Goal: Complete application form

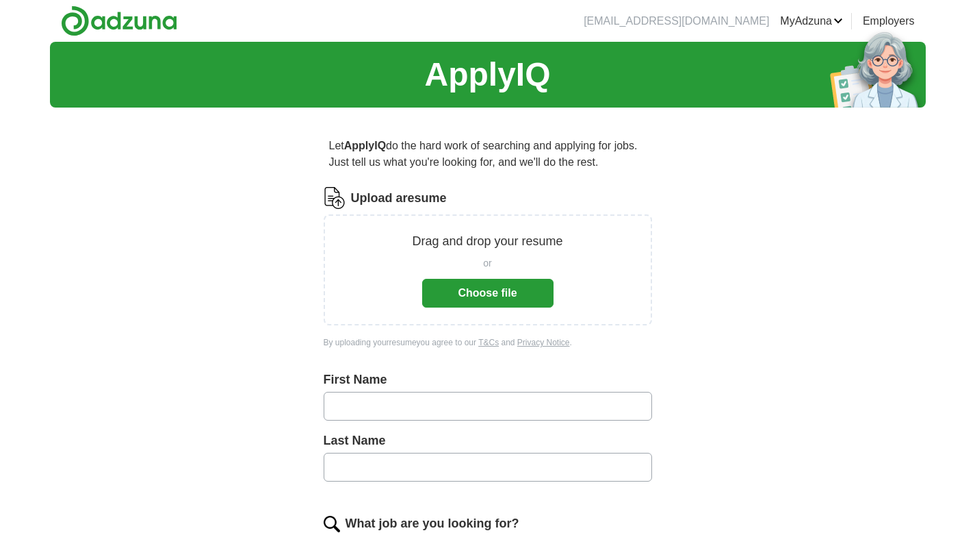
click at [472, 290] on button "Choose file" at bounding box center [487, 293] width 131 height 29
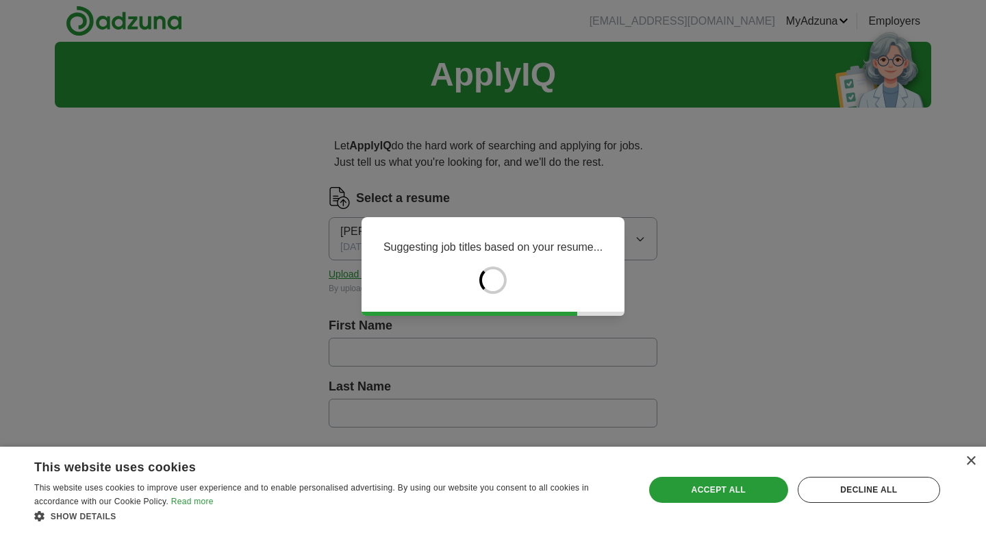
type input "*"
type input "*******"
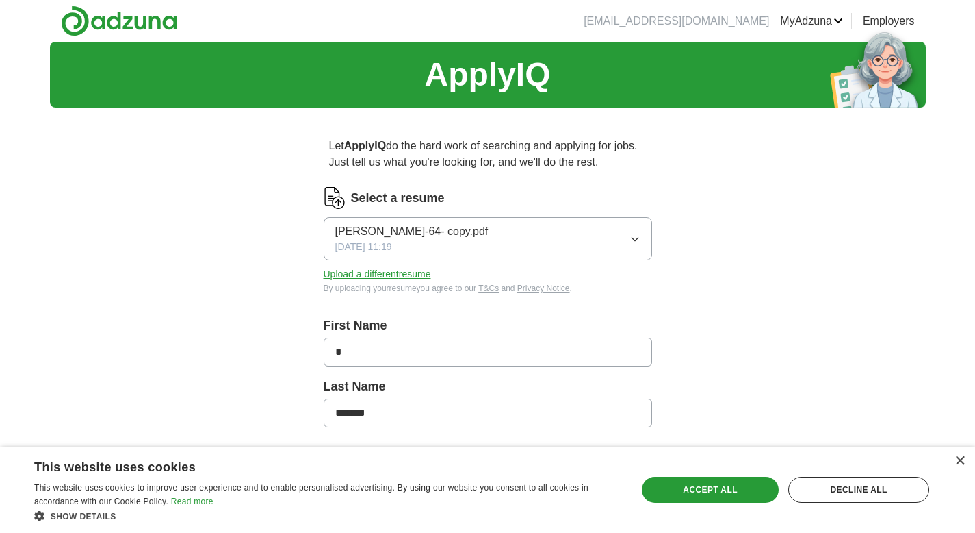
click at [416, 357] on input "*" at bounding box center [488, 351] width 329 height 29
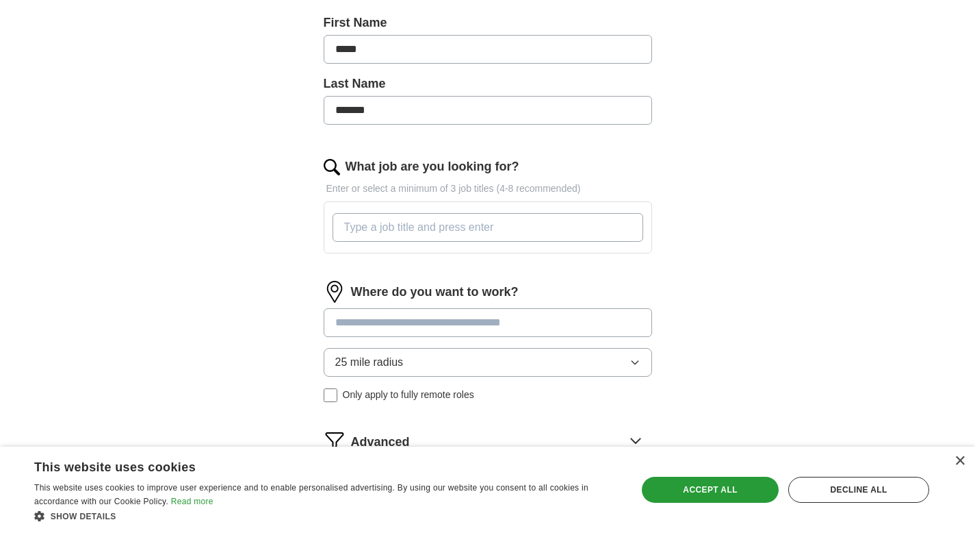
scroll to position [308, 0]
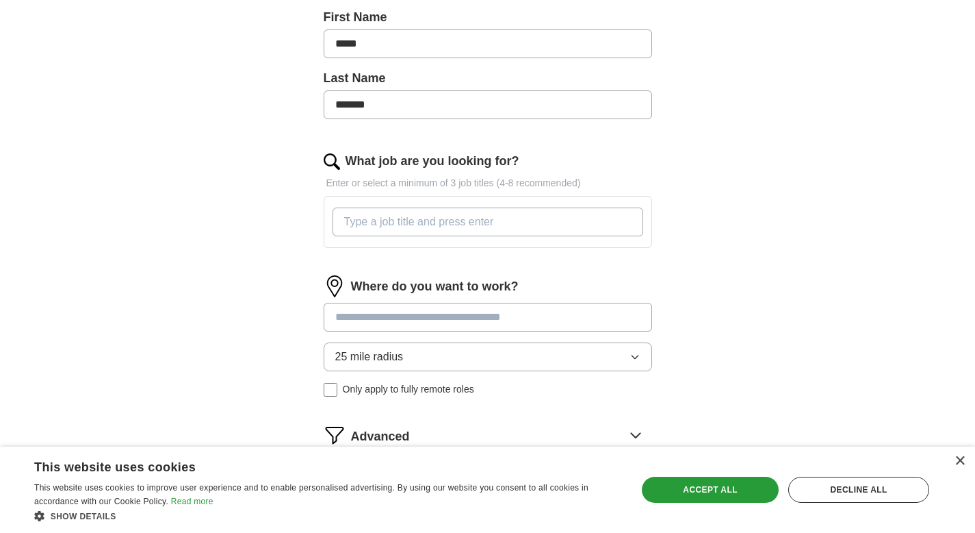
type input "*****"
click at [428, 225] on input "What job are you looking for?" at bounding box center [488, 221] width 311 height 29
click at [454, 318] on div "Where do you want to work? 25 mile radius Only apply to fully remote roles" at bounding box center [488, 341] width 329 height 132
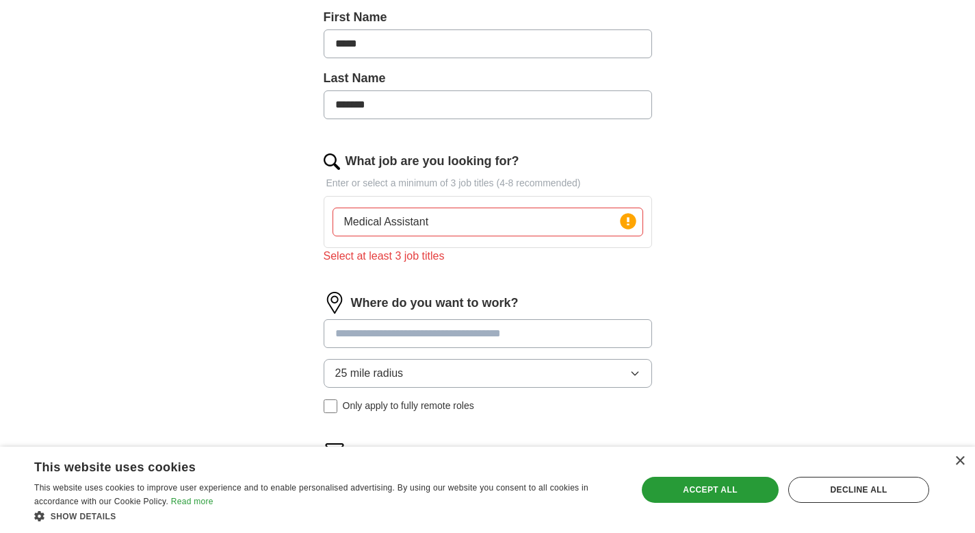
click at [448, 228] on input "Medical Assistant" at bounding box center [488, 221] width 311 height 29
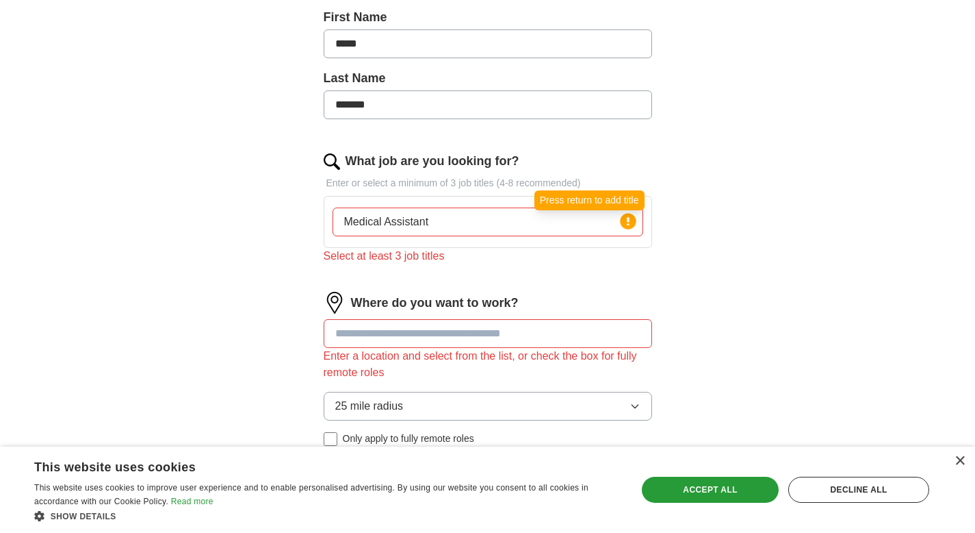
click at [628, 218] on icon at bounding box center [628, 221] width 3 height 8
click at [452, 226] on input "Medical Assistant" at bounding box center [488, 221] width 311 height 29
type input "Medical Assistant, front desk, cordinator"
click at [433, 340] on input at bounding box center [488, 333] width 329 height 29
click at [509, 220] on input "Medical Assistant, front desk, cordinator" at bounding box center [488, 221] width 311 height 29
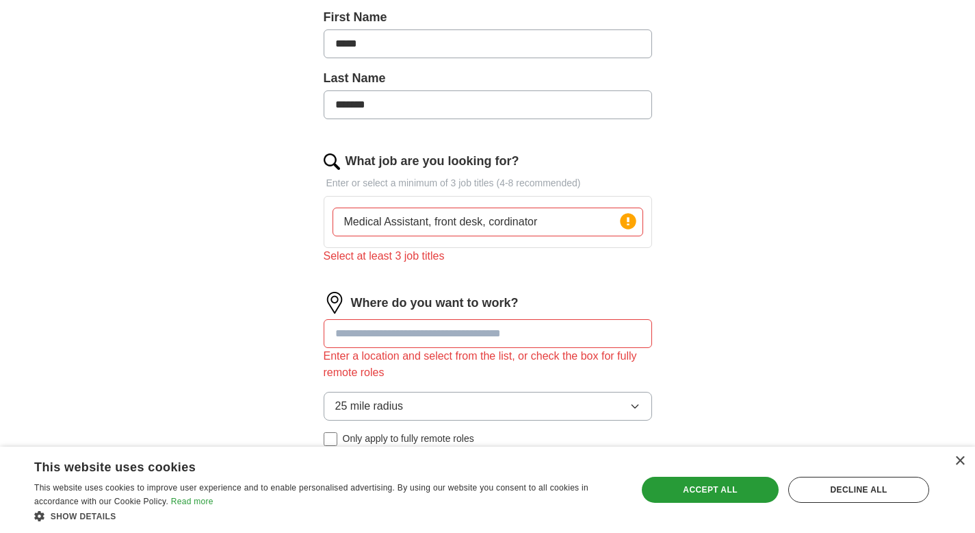
drag, startPoint x: 560, startPoint y: 224, endPoint x: 332, endPoint y: 220, distance: 228.0
click at [333, 220] on input "Medical Assistant, front desk, cordinator" at bounding box center [488, 221] width 311 height 29
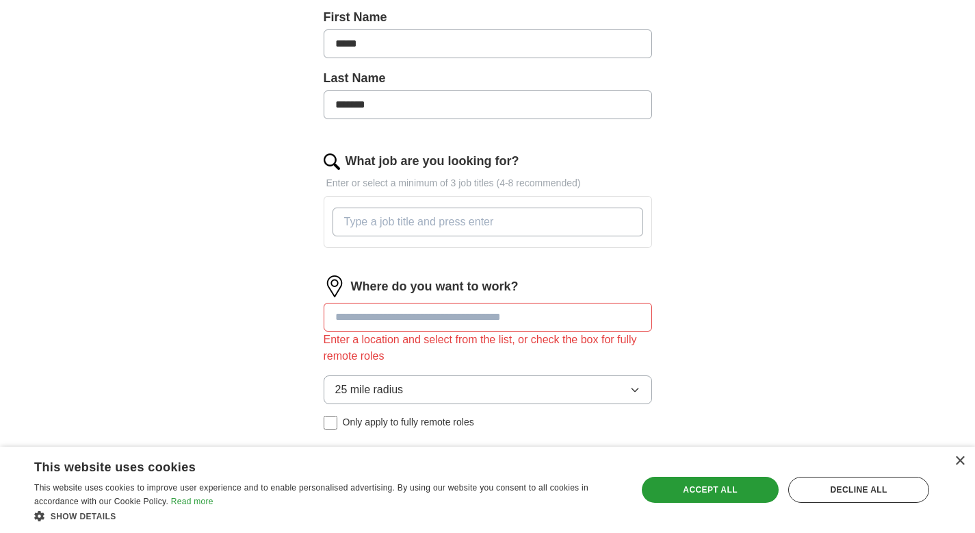
click at [401, 227] on input "What job are you looking for?" at bounding box center [488, 221] width 311 height 29
type input "Medical Assistant"
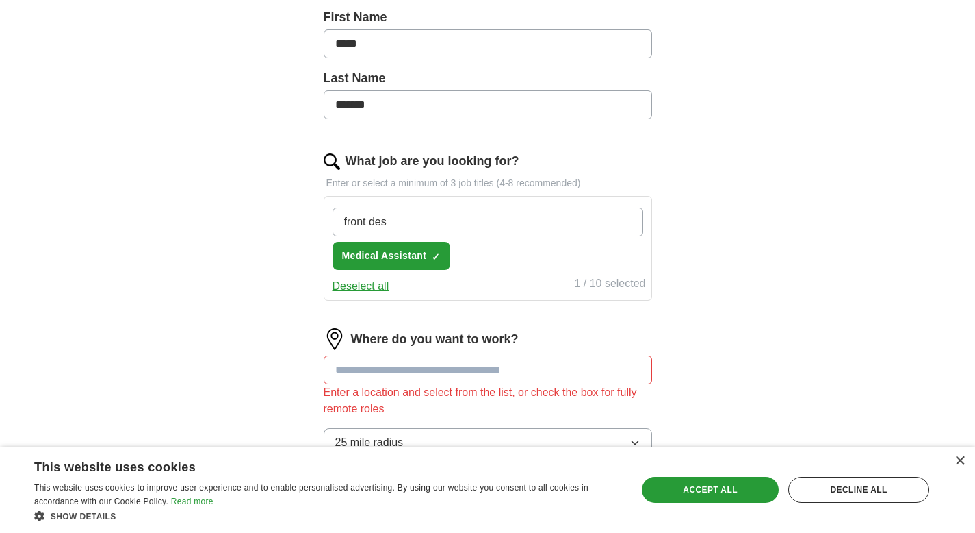
type input "front desk"
type input "cordinator"
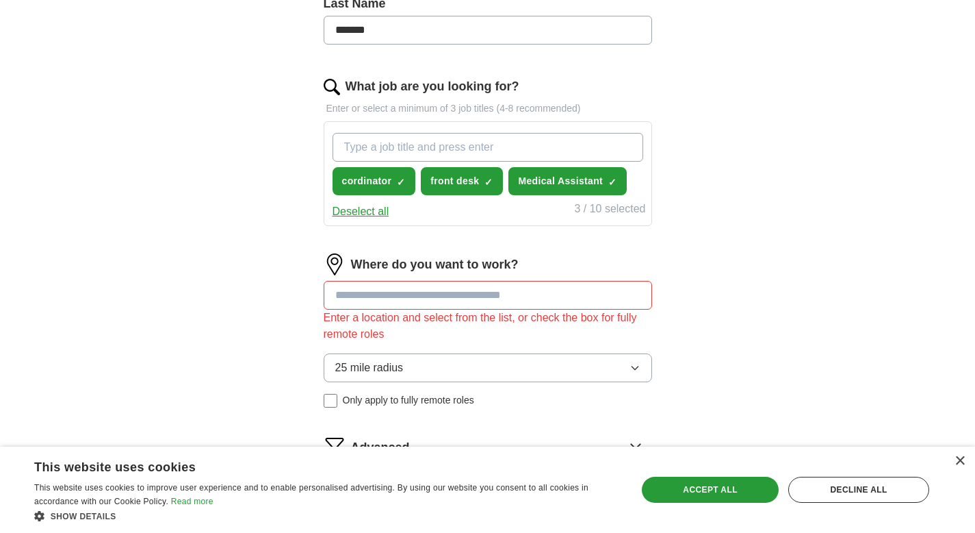
scroll to position [390, 0]
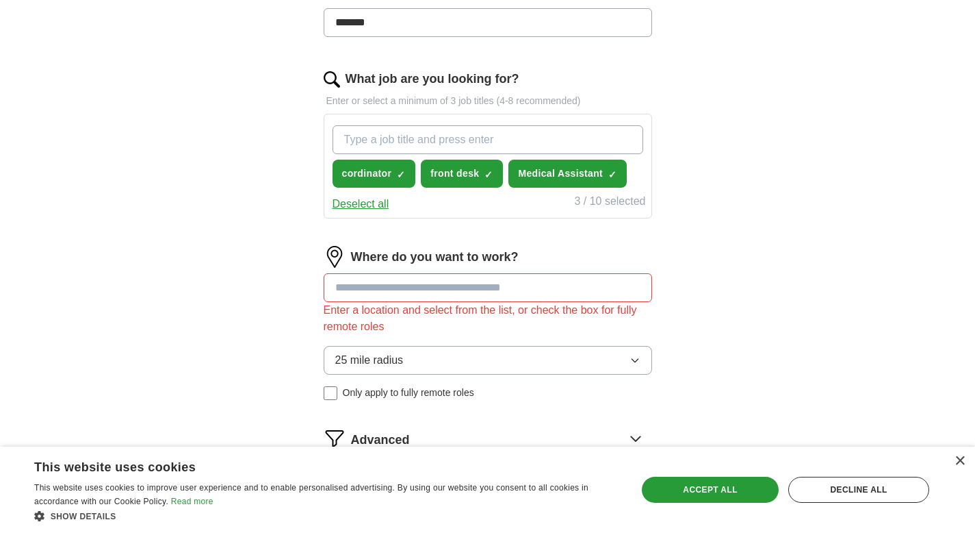
click at [439, 294] on input at bounding box center [488, 287] width 329 height 29
click at [324, 482] on button "Start applying for jobs" at bounding box center [488, 496] width 329 height 29
type input "*"
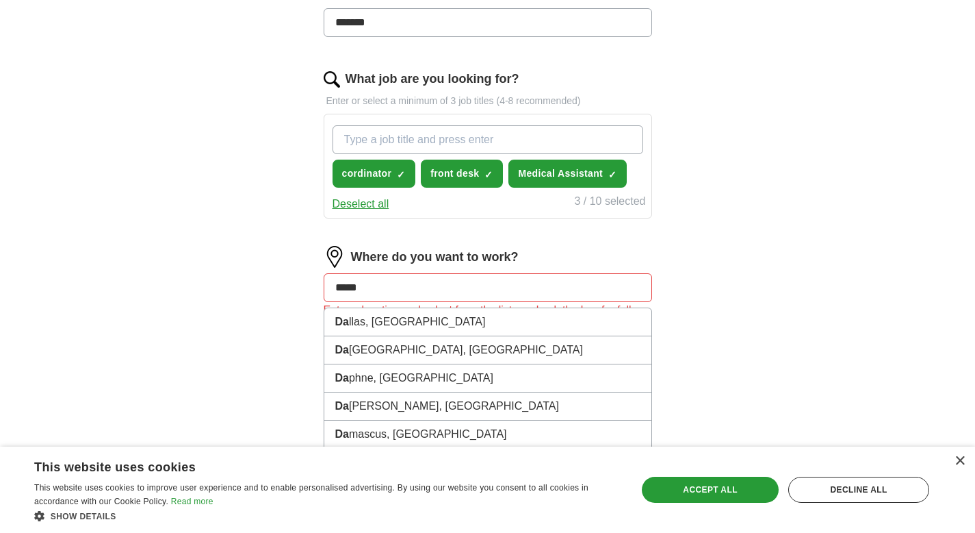
type input "******"
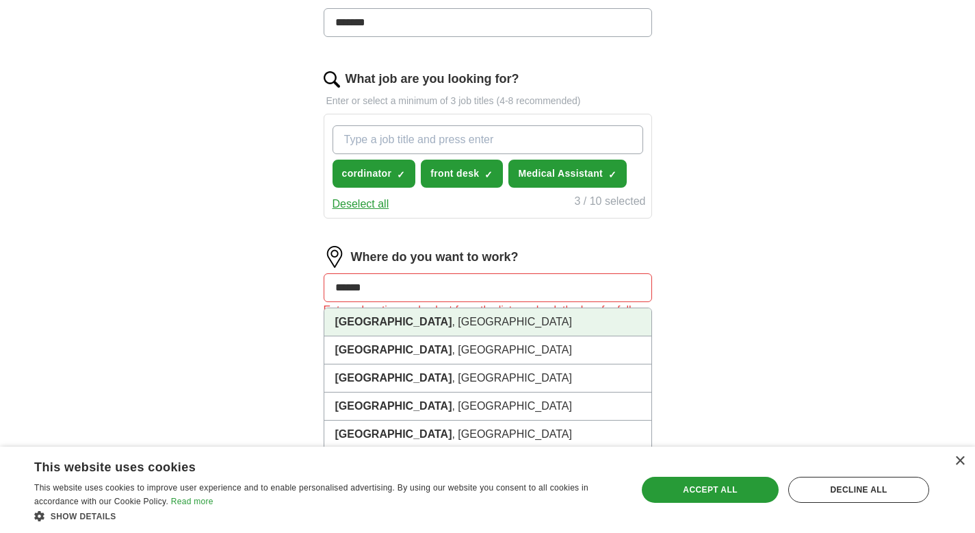
click at [383, 326] on li "[GEOGRAPHIC_DATA] , [GEOGRAPHIC_DATA]" at bounding box center [487, 322] width 327 height 28
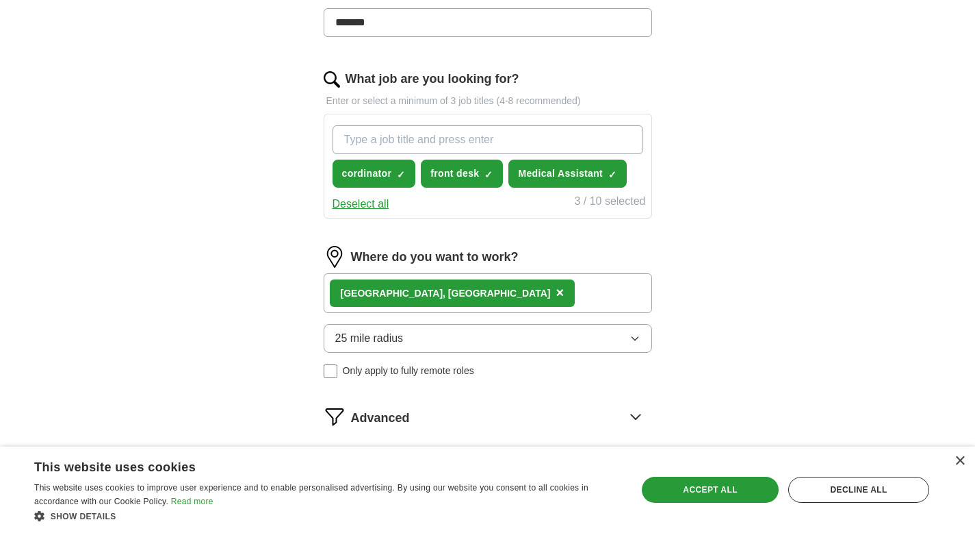
click at [475, 337] on button "25 mile radius" at bounding box center [488, 338] width 329 height 29
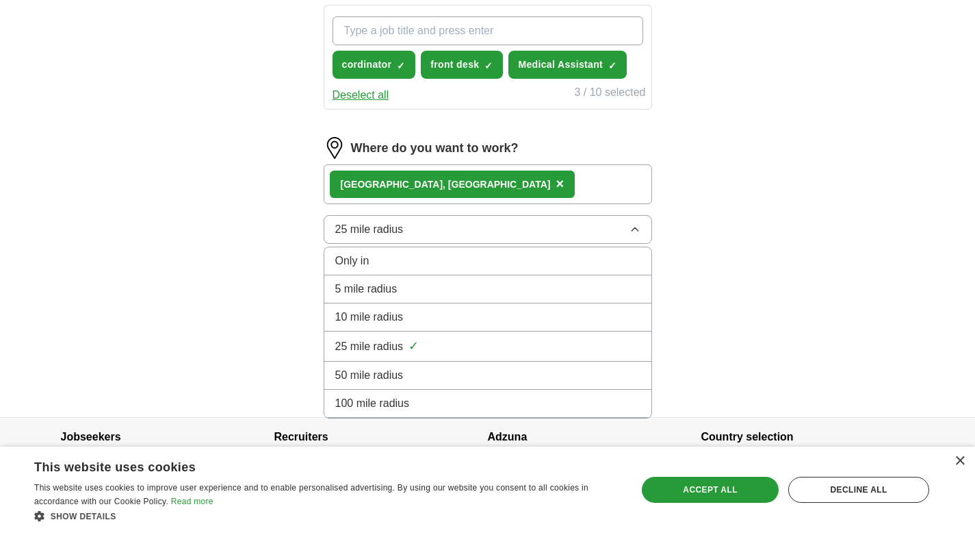
scroll to position [522, 0]
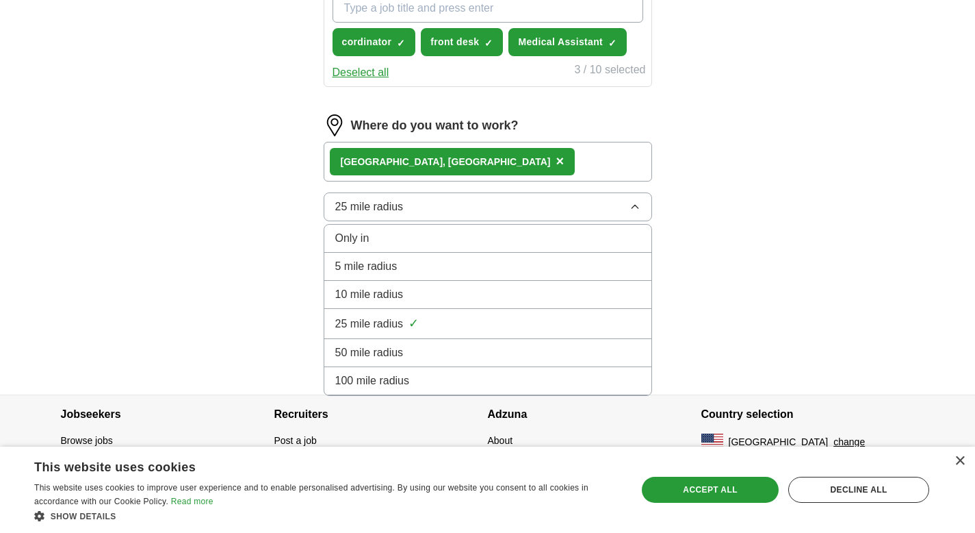
click at [458, 381] on div "100 mile radius" at bounding box center [487, 380] width 305 height 16
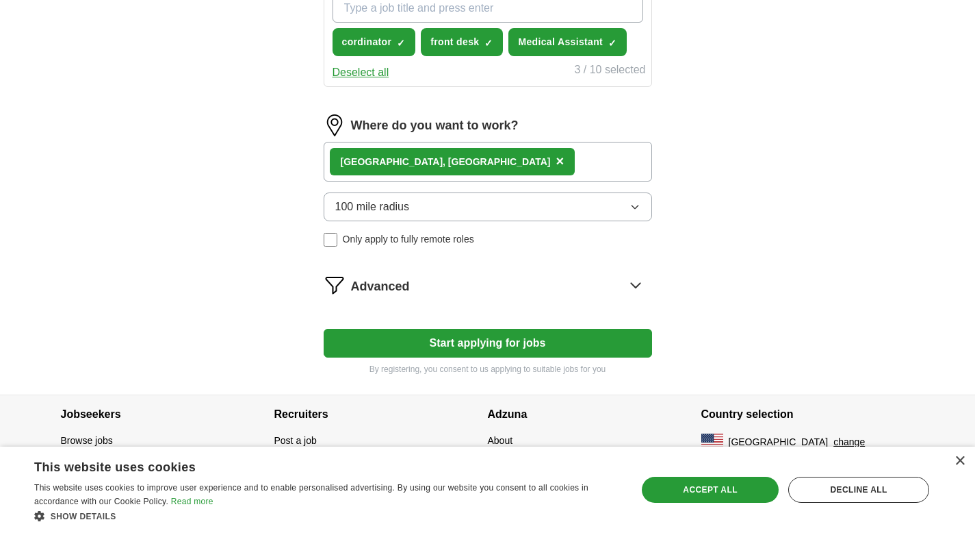
click at [429, 214] on button "100 mile radius" at bounding box center [488, 206] width 329 height 29
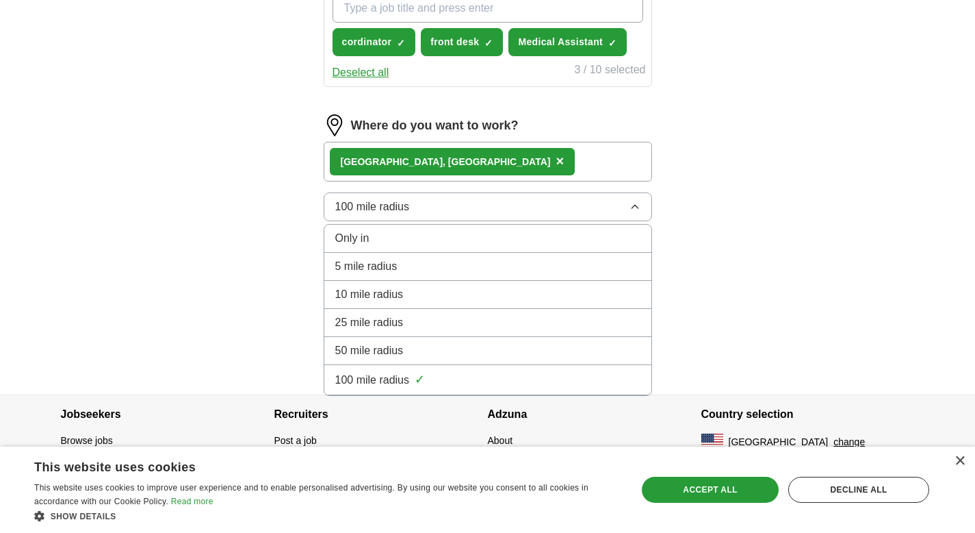
click at [396, 333] on li "25 mile radius" at bounding box center [487, 323] width 327 height 28
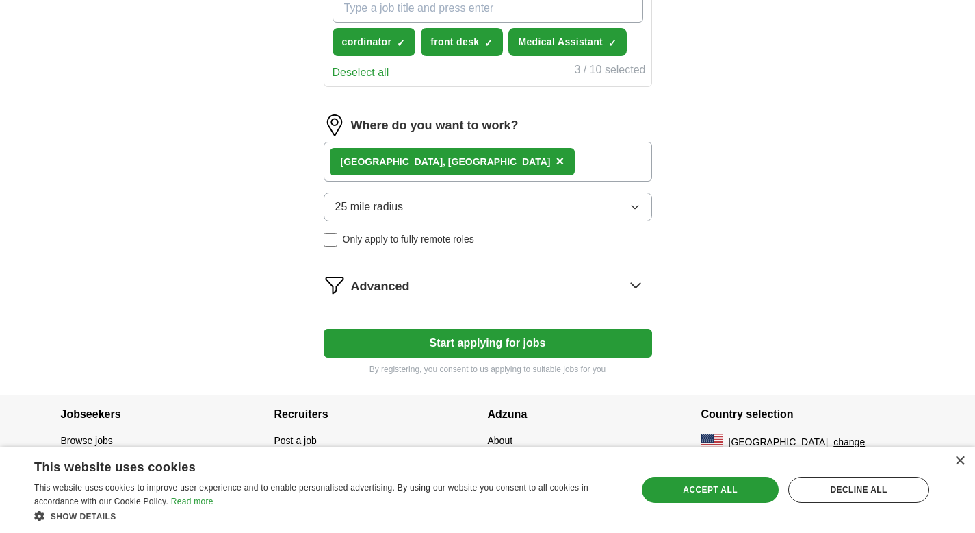
click at [456, 212] on button "25 mile radius" at bounding box center [488, 206] width 329 height 29
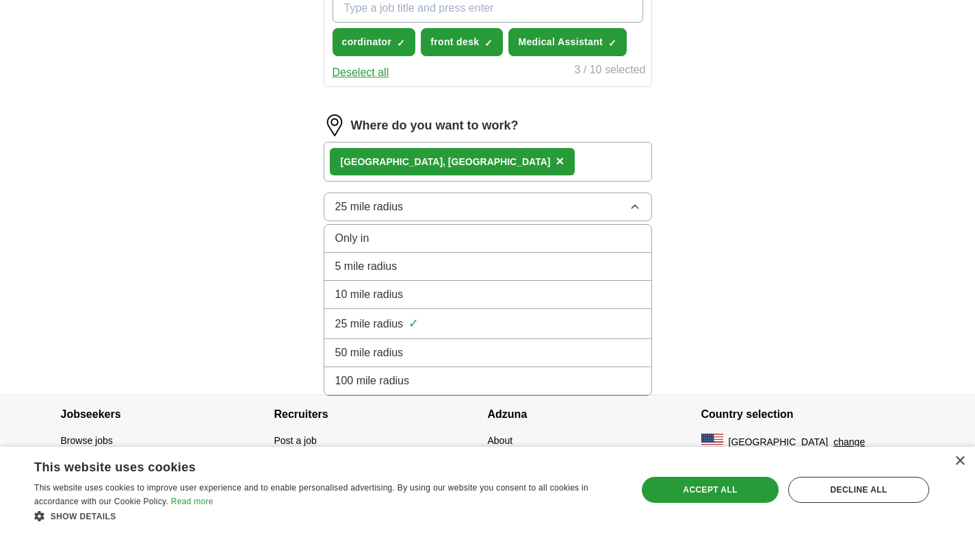
click at [432, 348] on div "50 mile radius" at bounding box center [487, 352] width 305 height 16
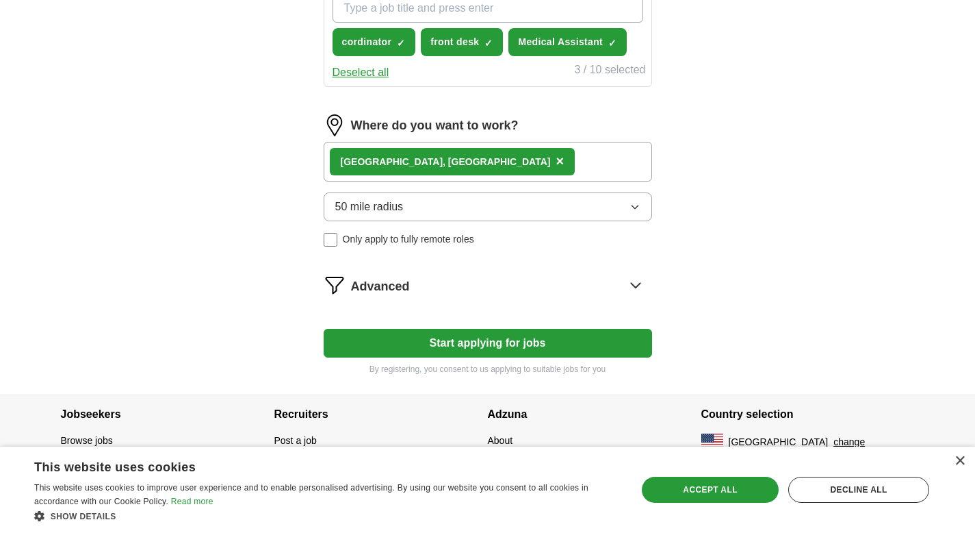
click at [499, 340] on button "Start applying for jobs" at bounding box center [488, 343] width 329 height 29
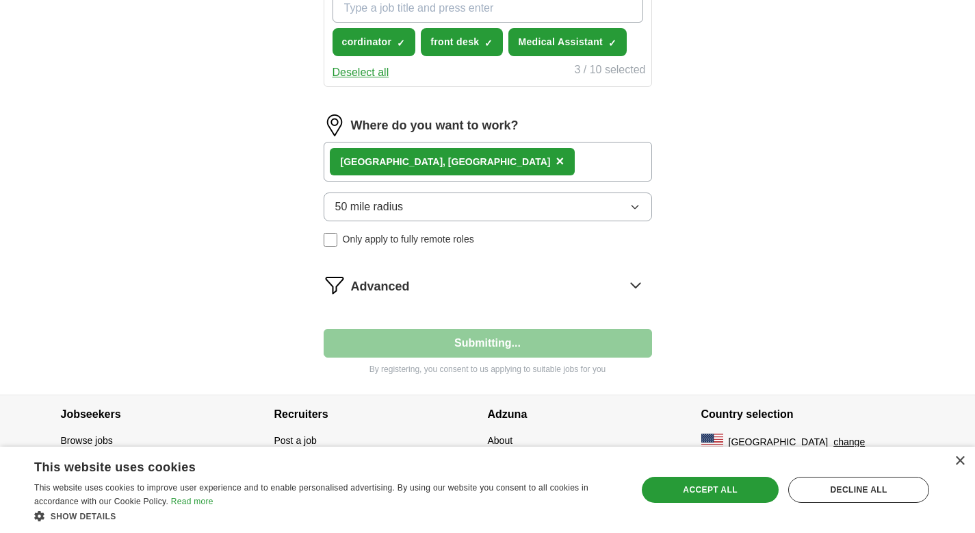
select select "**"
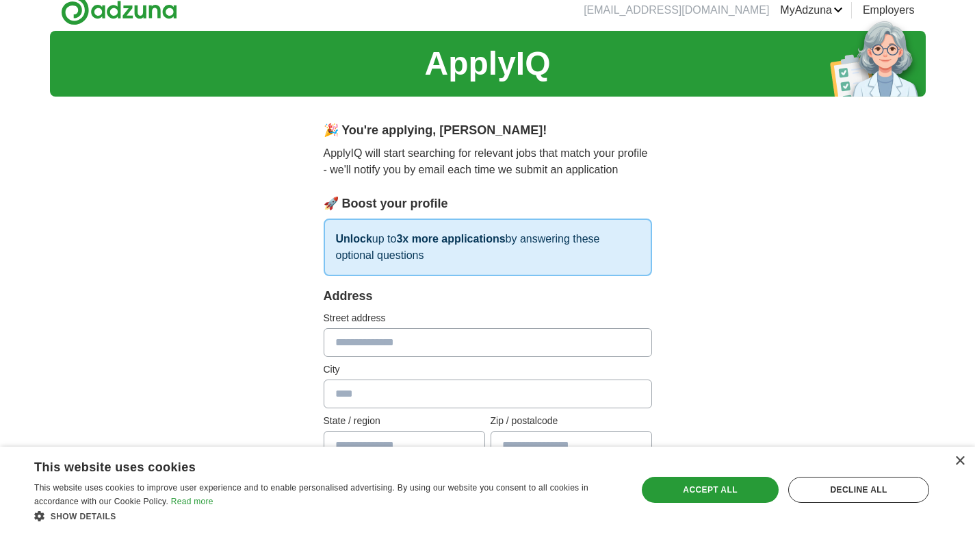
scroll to position [0, 0]
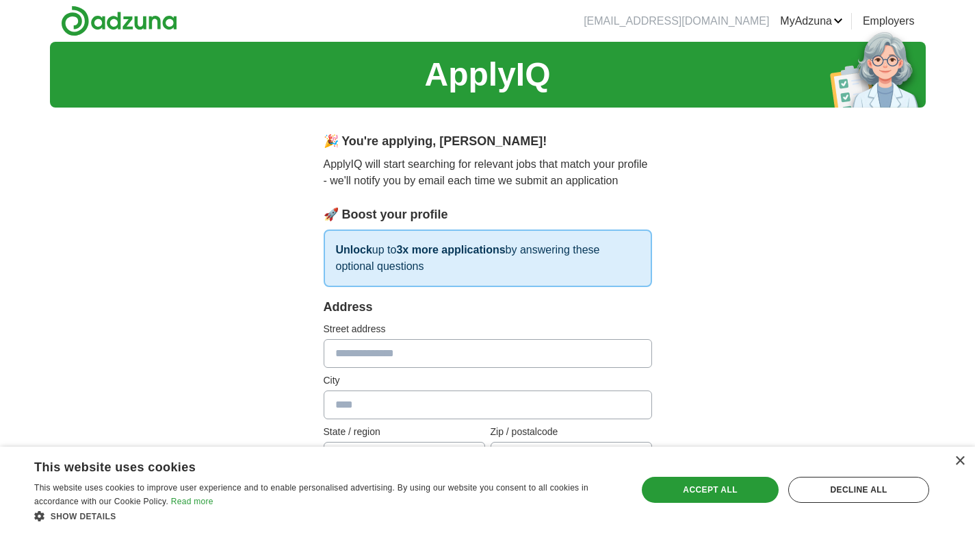
click at [473, 353] on input "text" at bounding box center [488, 353] width 329 height 29
type input "**********"
type input "******"
type input "**"
type input "*****"
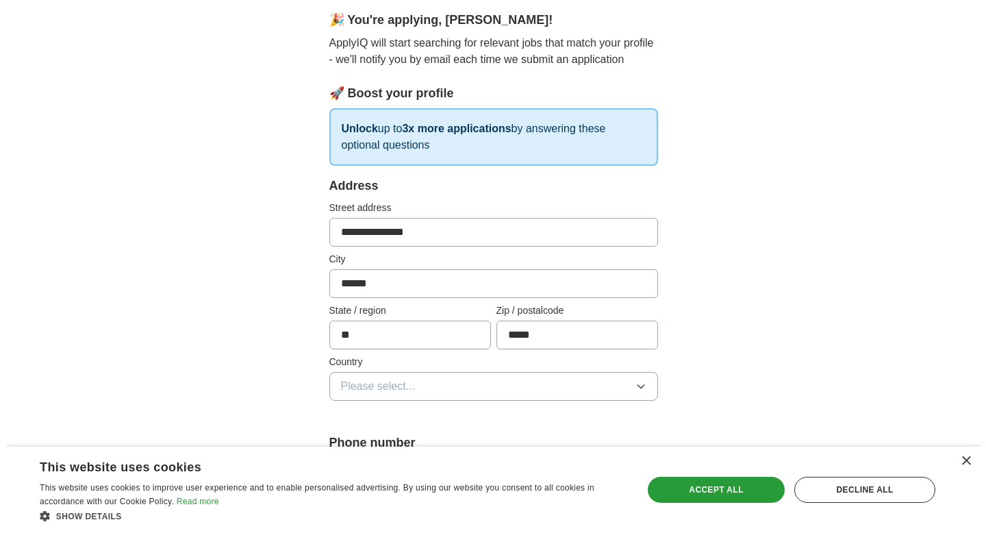
scroll to position [133, 0]
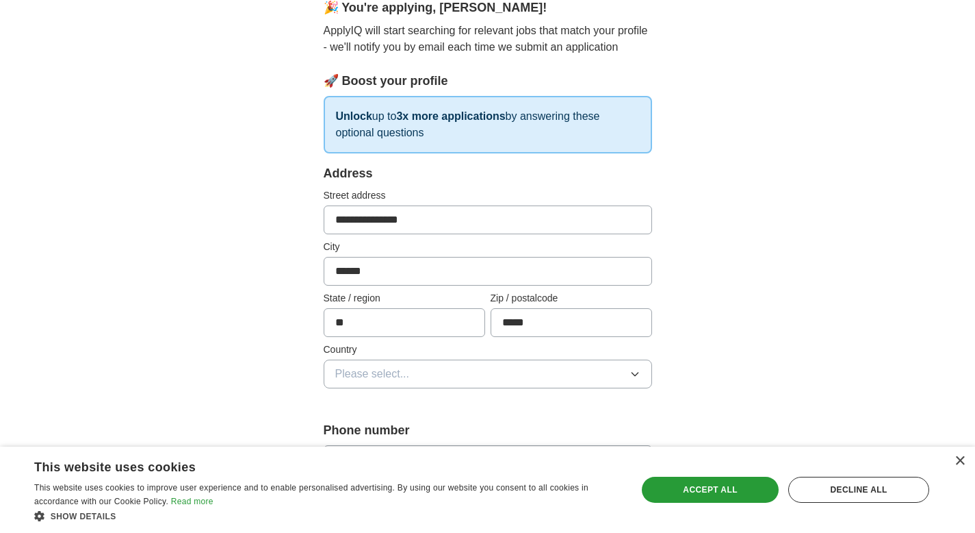
click at [483, 369] on button "Please select..." at bounding box center [488, 373] width 329 height 29
click at [459, 426] on div "[GEOGRAPHIC_DATA]" at bounding box center [487, 433] width 305 height 16
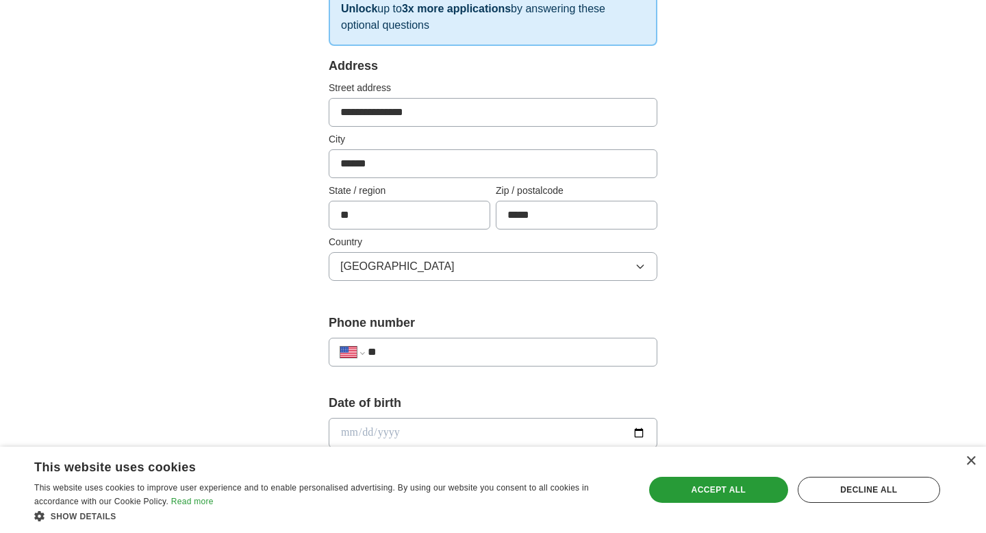
scroll to position [242, 0]
click at [470, 348] on input "**" at bounding box center [507, 351] width 278 height 16
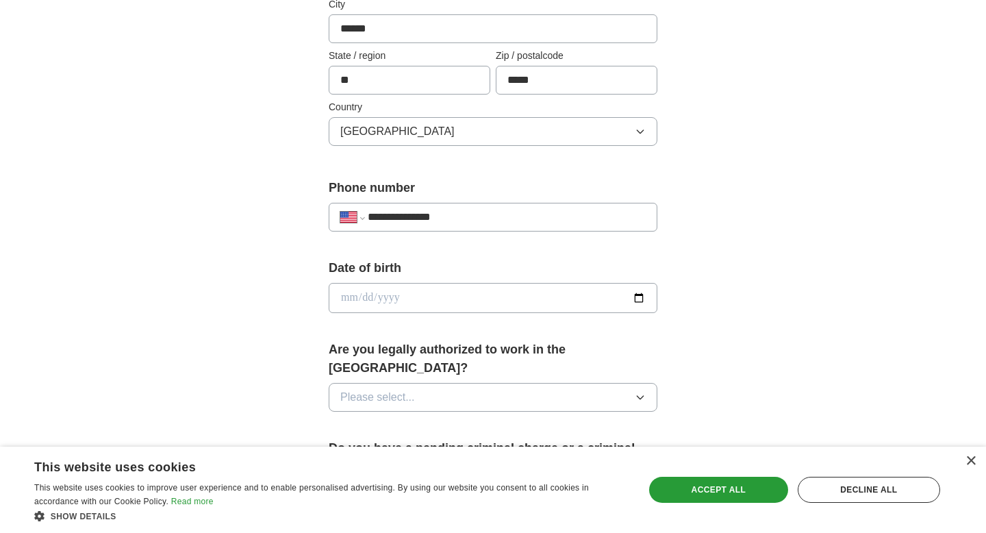
scroll to position [402, 0]
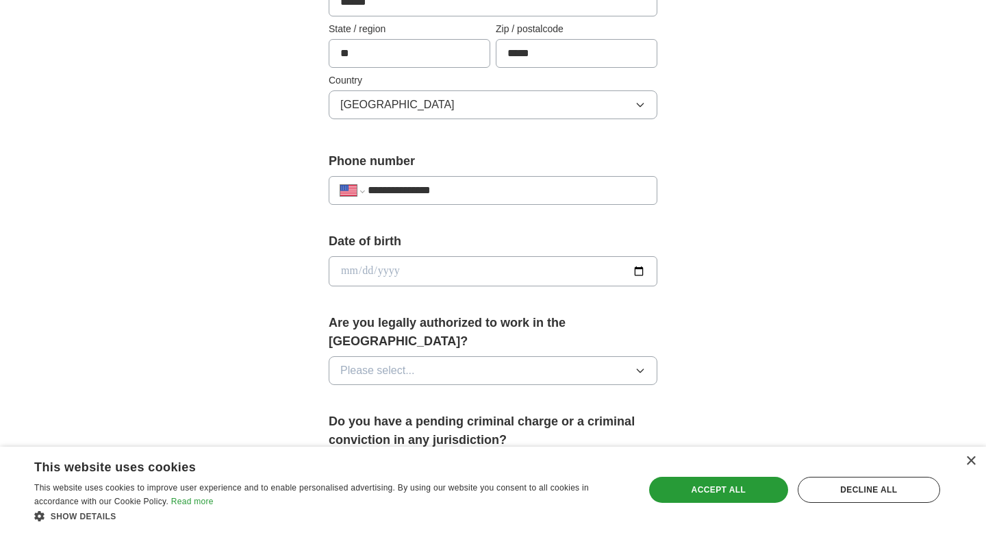
type input "**********"
click at [442, 279] on input "date" at bounding box center [493, 271] width 329 height 30
type input "**********"
click at [436, 356] on button "Please select..." at bounding box center [493, 370] width 329 height 29
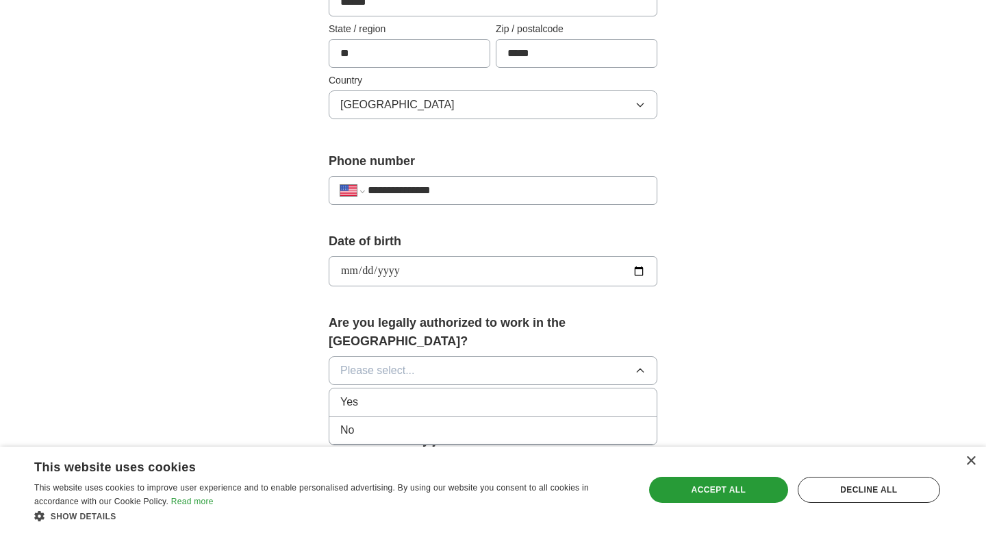
click at [409, 394] on div "Yes" at bounding box center [492, 402] width 305 height 16
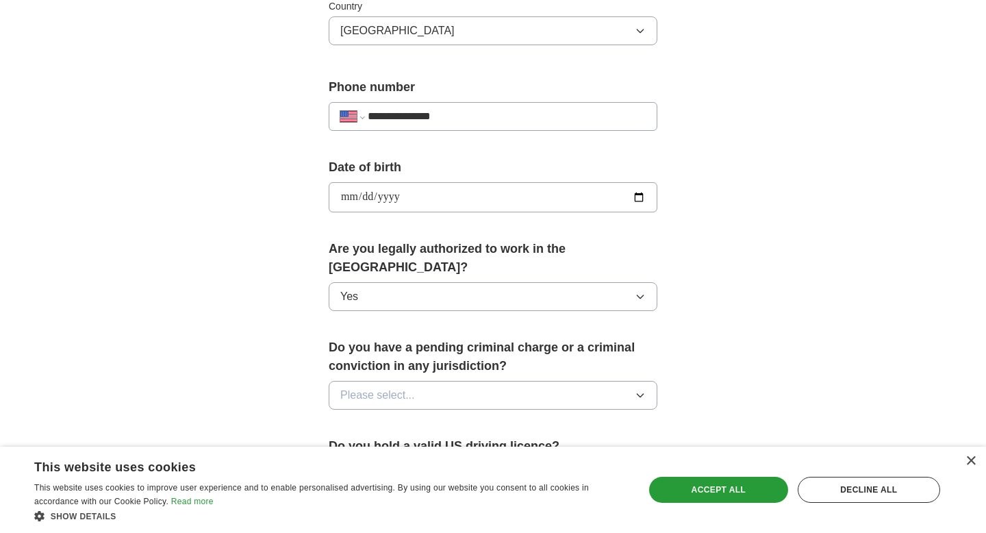
scroll to position [515, 0]
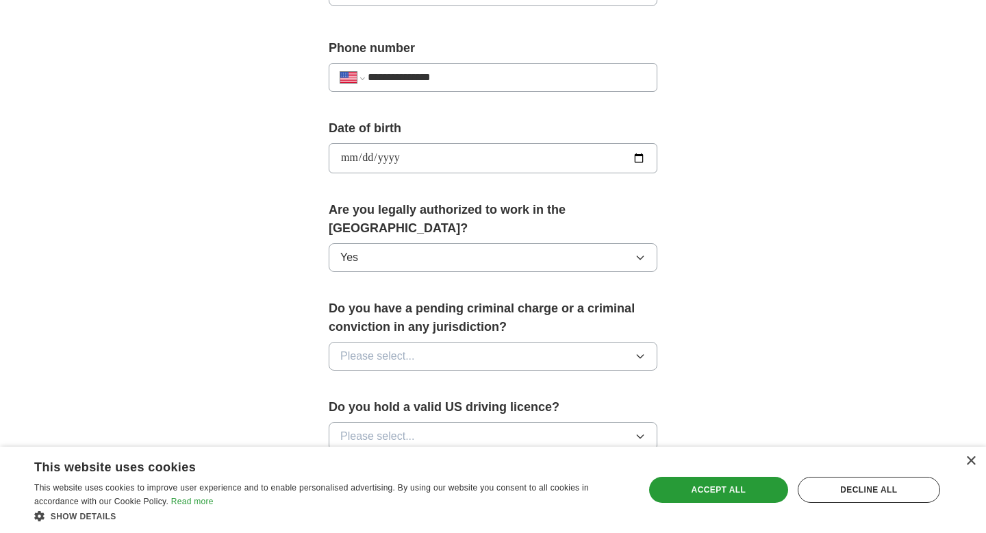
click at [435, 343] on button "Please select..." at bounding box center [493, 356] width 329 height 29
click at [402, 407] on div "No" at bounding box center [492, 415] width 305 height 16
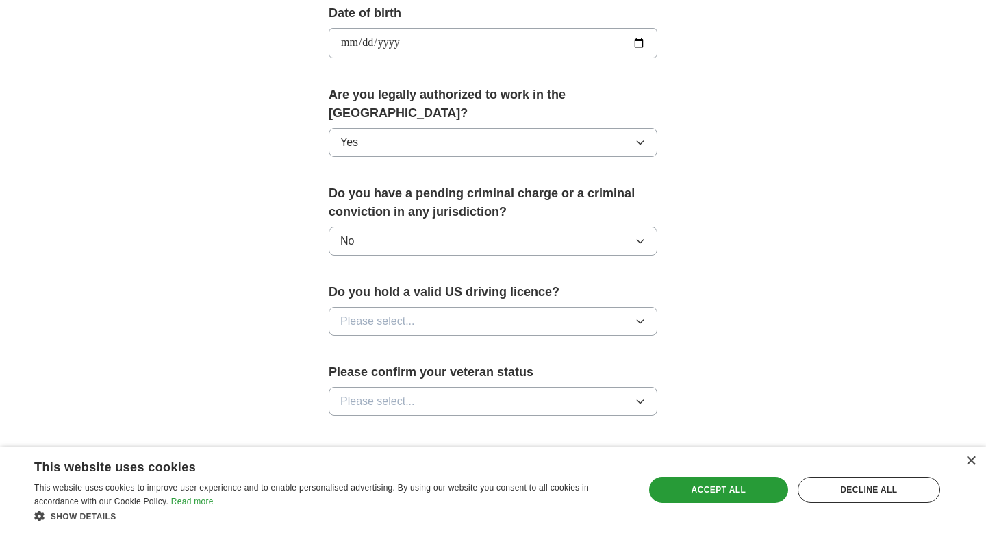
scroll to position [673, 0]
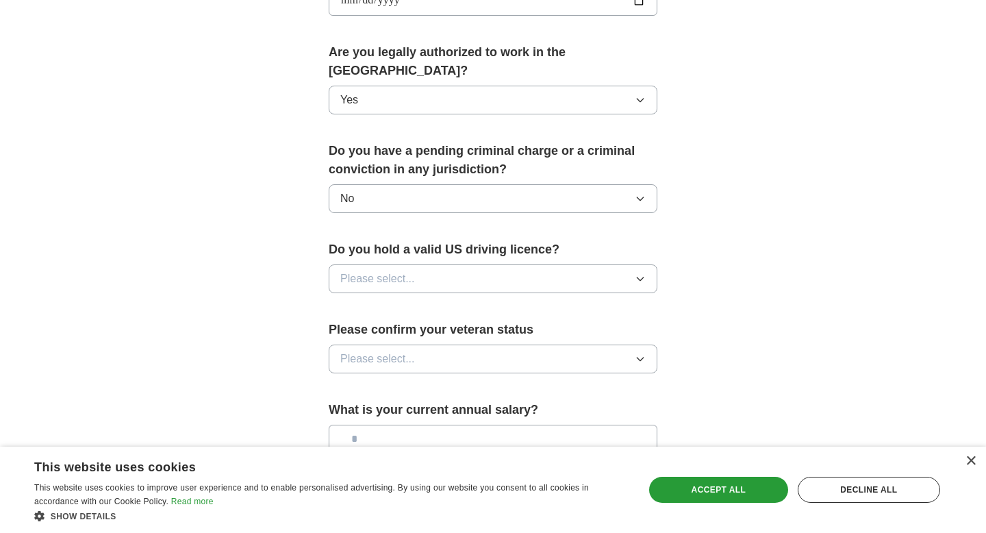
click at [418, 264] on button "Please select..." at bounding box center [493, 278] width 329 height 29
click at [415, 302] on div "Yes" at bounding box center [492, 310] width 305 height 16
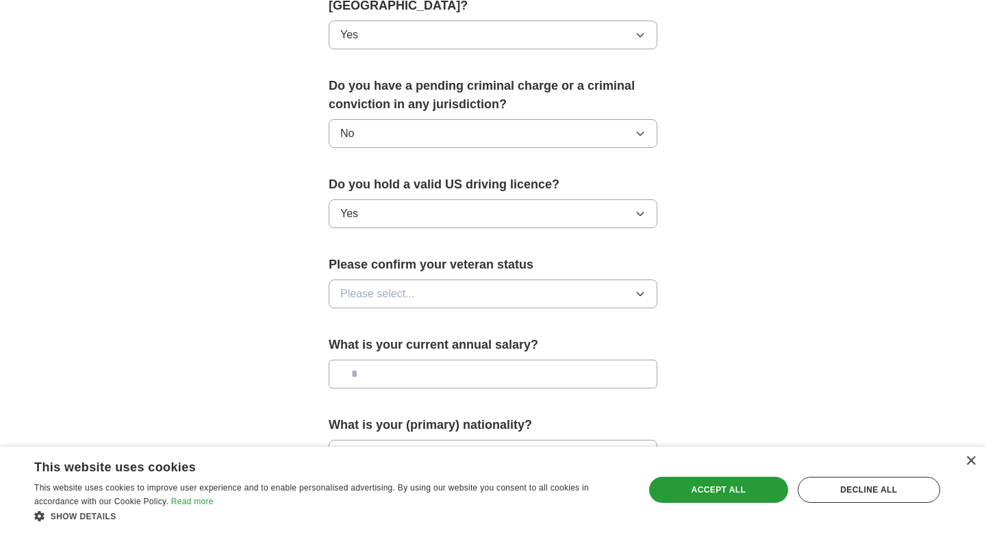
scroll to position [742, 0]
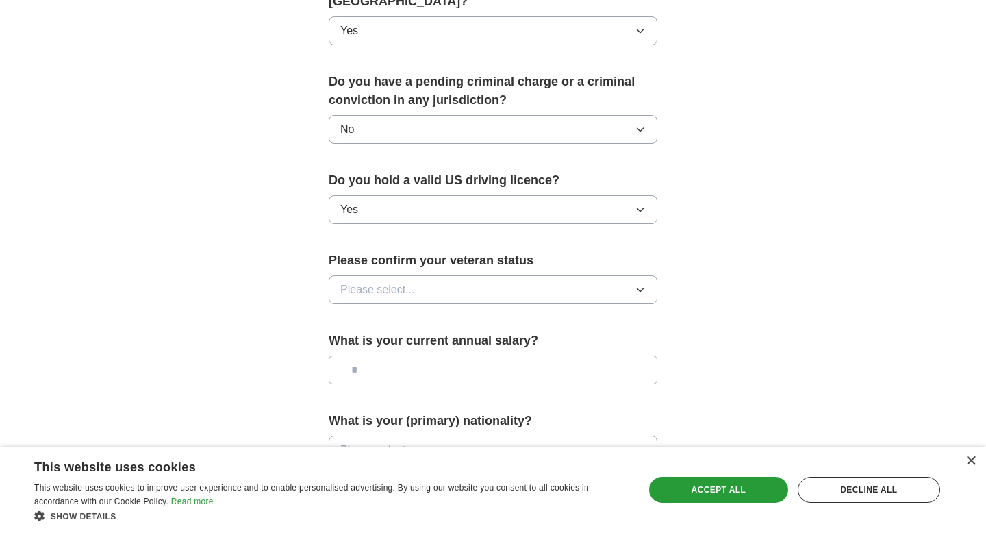
click at [433, 275] on button "Please select..." at bounding box center [493, 289] width 329 height 29
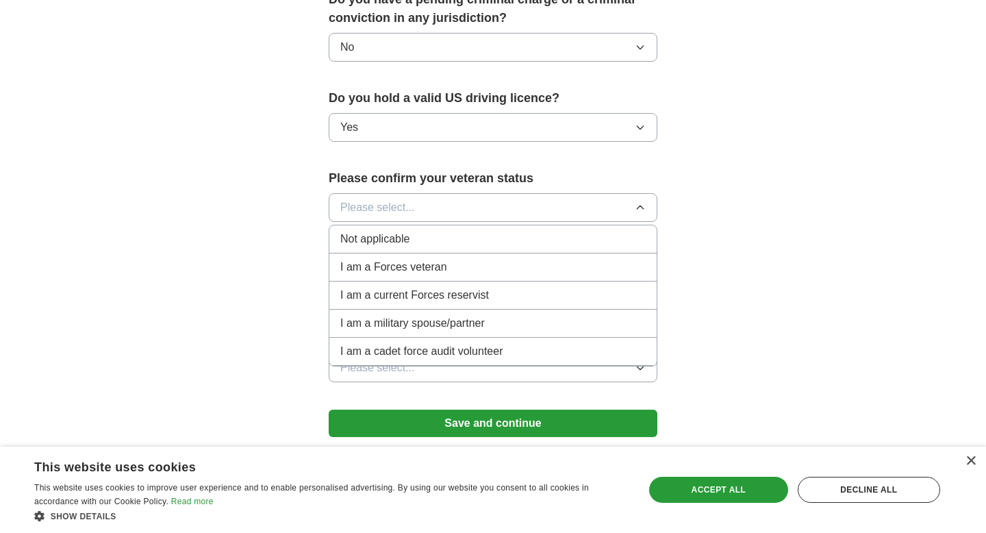
scroll to position [832, 0]
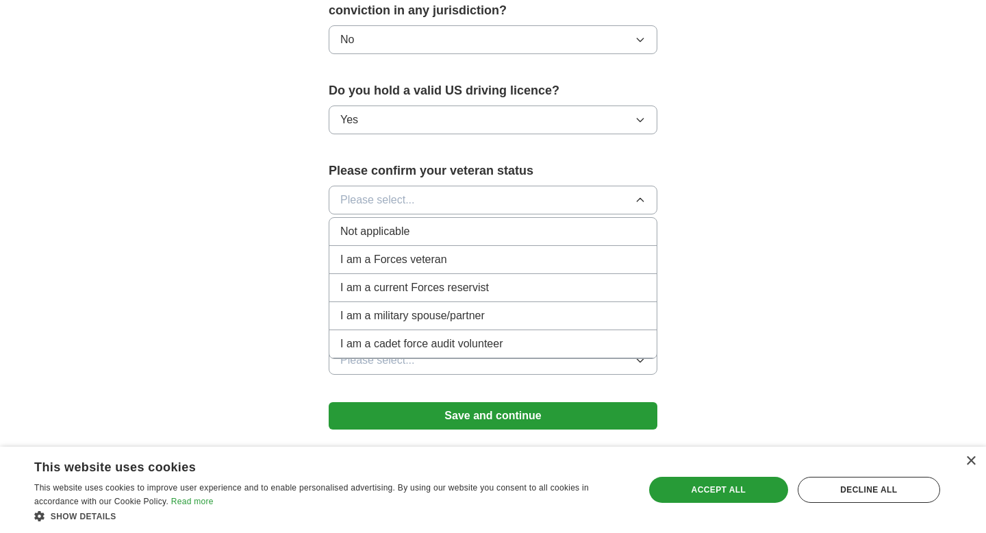
click at [418, 223] on div "Not applicable" at bounding box center [492, 231] width 305 height 16
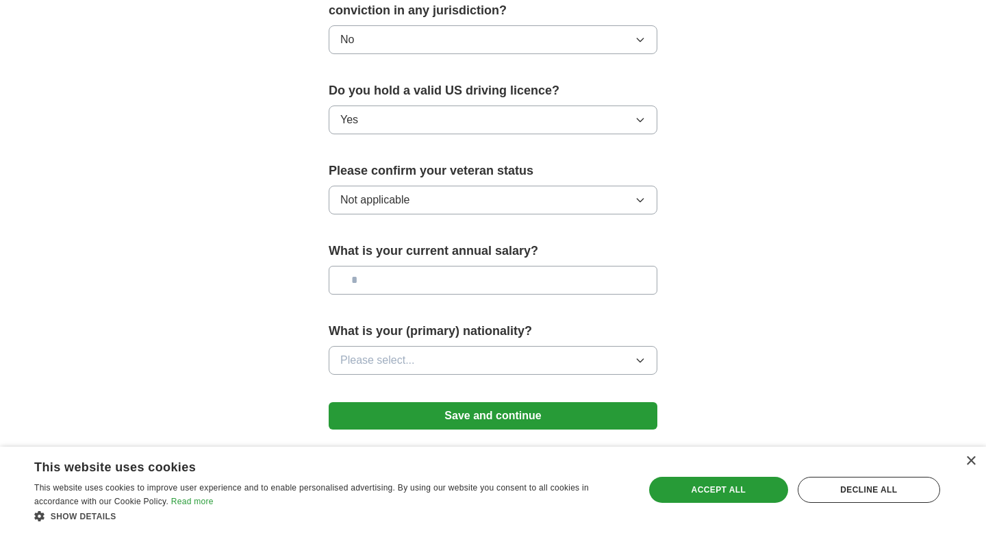
click at [443, 268] on input "text" at bounding box center [493, 280] width 329 height 29
click at [424, 270] on input "text" at bounding box center [493, 280] width 329 height 29
type input "*******"
click at [435, 347] on button "Please select..." at bounding box center [493, 360] width 329 height 29
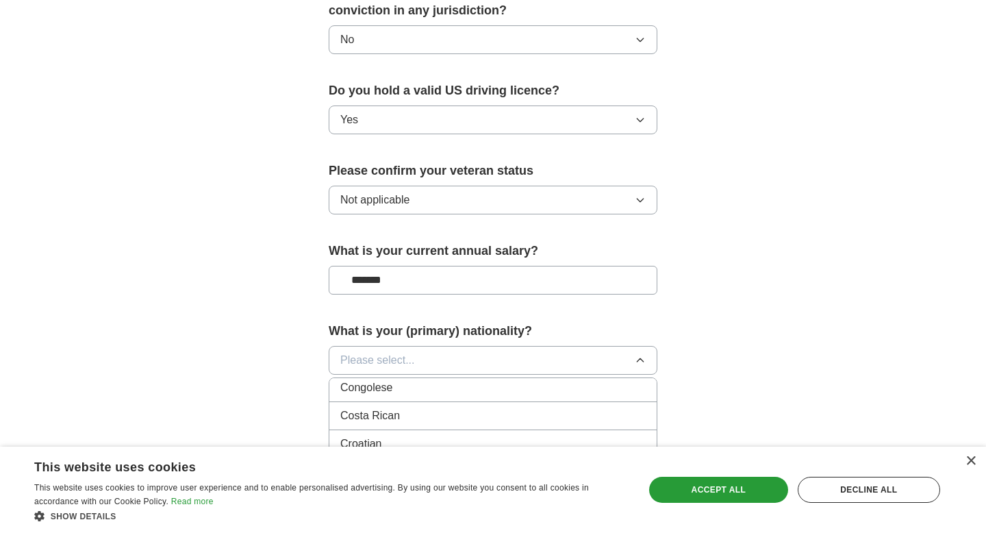
scroll to position [1187, 0]
click at [393, 352] on span "Please select..." at bounding box center [377, 360] width 75 height 16
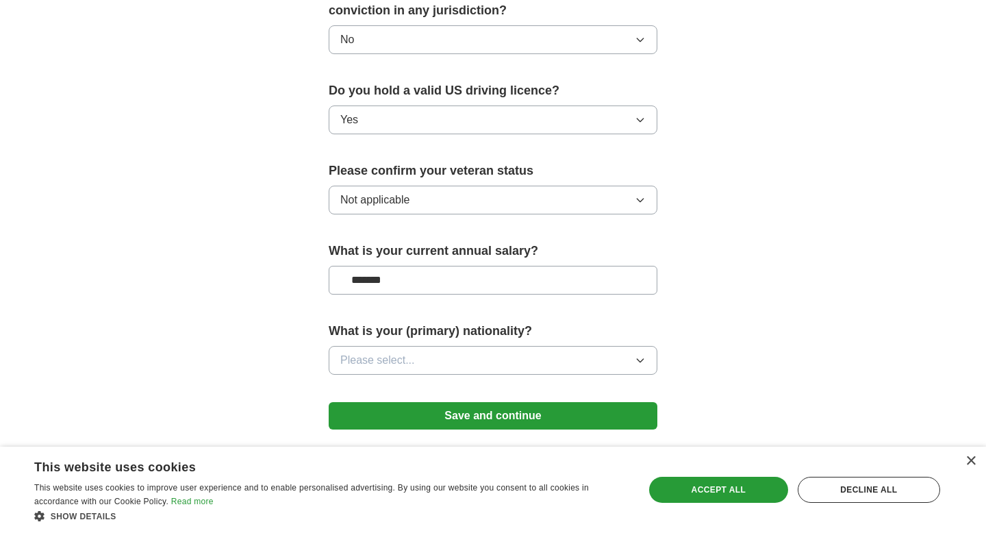
click at [393, 352] on span "Please select..." at bounding box center [377, 360] width 75 height 16
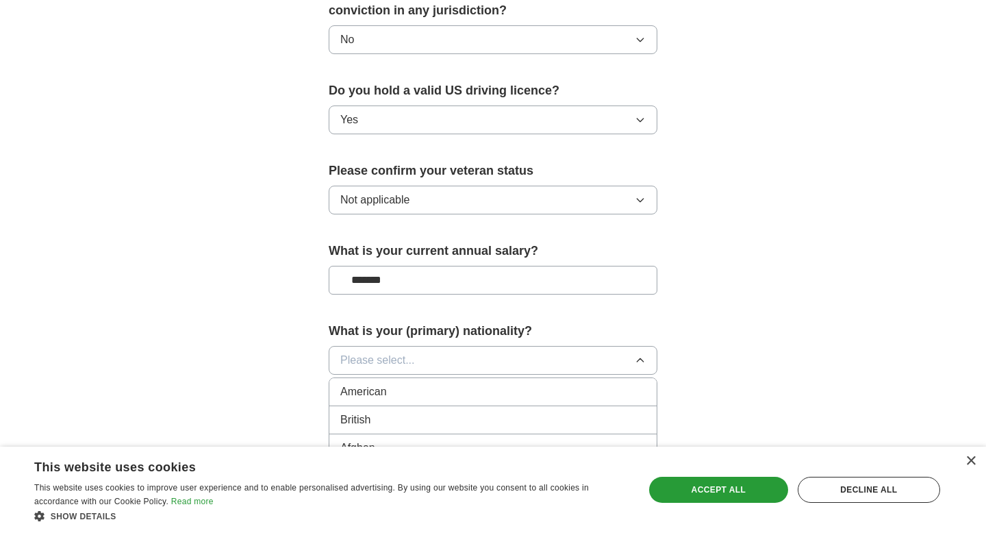
click at [392, 383] on div "American" at bounding box center [492, 391] width 305 height 16
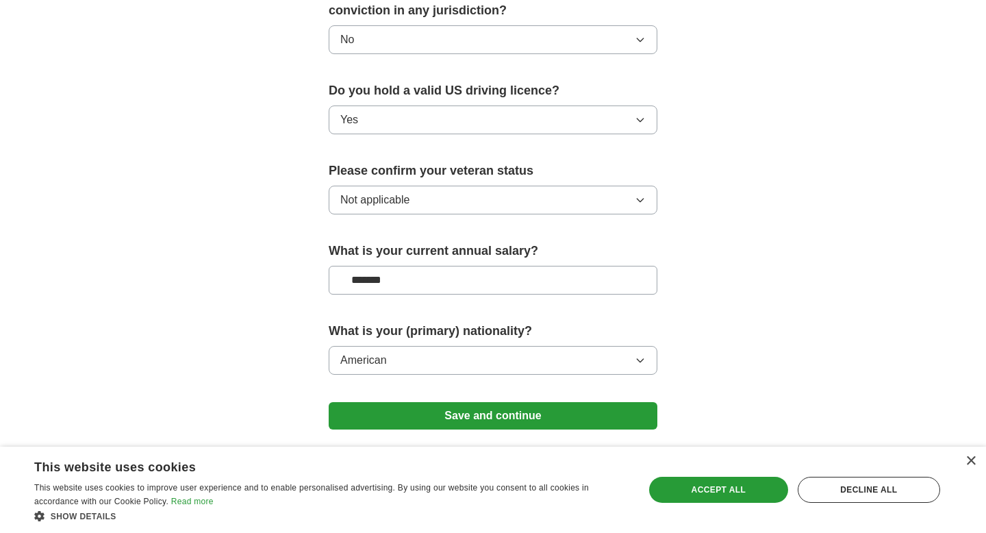
click at [429, 402] on button "Save and continue" at bounding box center [493, 415] width 329 height 27
click at [569, 402] on button "Save and continue" at bounding box center [493, 415] width 329 height 27
